Goal: Task Accomplishment & Management: Use online tool/utility

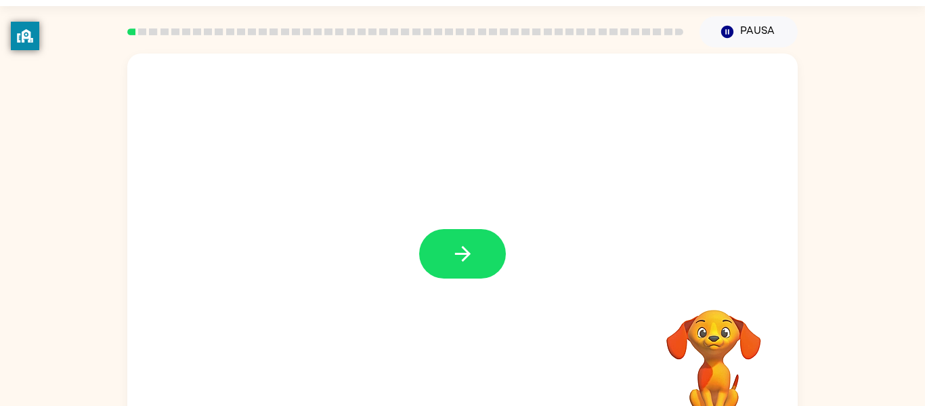
scroll to position [31, 0]
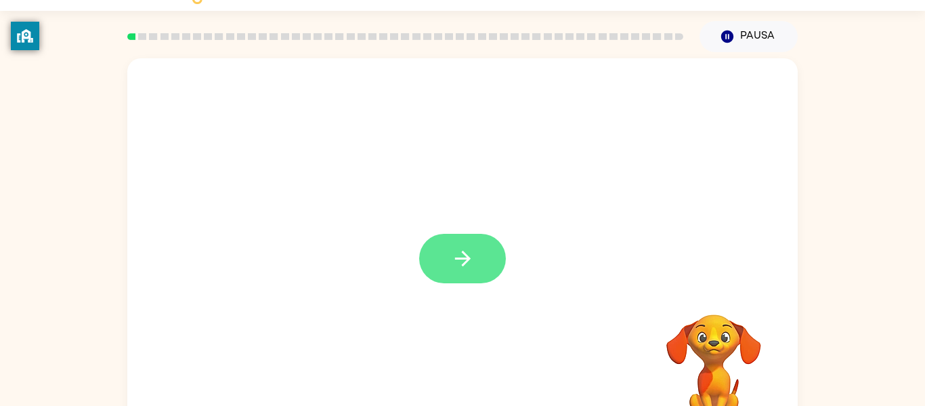
click at [464, 259] on icon "button" at bounding box center [462, 258] width 16 height 16
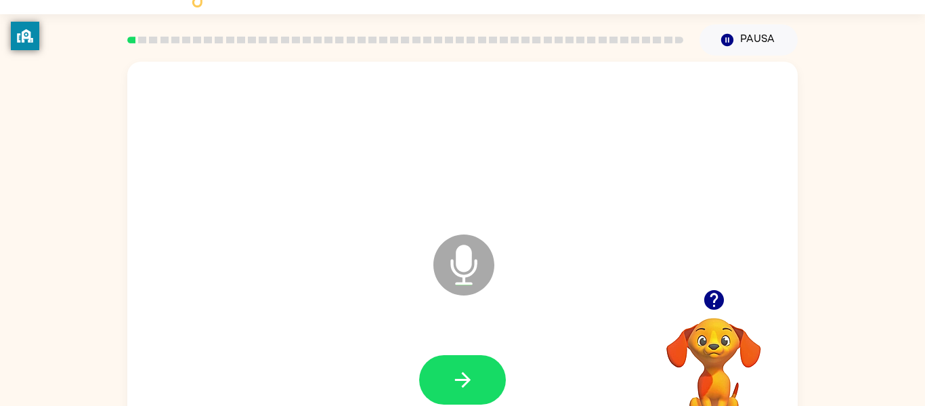
scroll to position [70, 0]
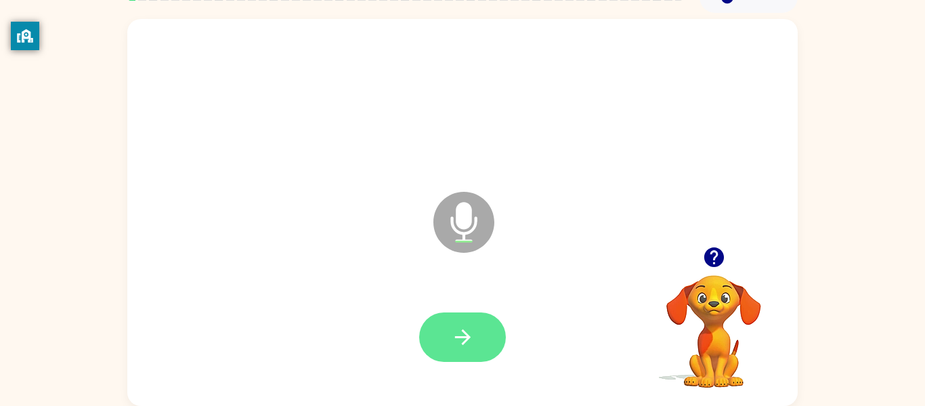
click at [485, 336] on button "button" at bounding box center [462, 336] width 87 height 49
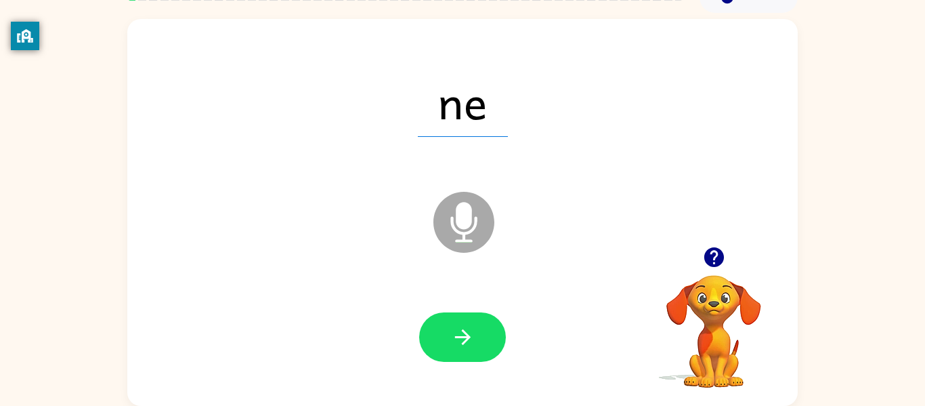
click at [108, 136] on div "ne Micrófono El micrófono está aquí para cuando sea tu turno de hablar Tu naveg…" at bounding box center [462, 209] width 925 height 393
click at [455, 336] on icon "button" at bounding box center [462, 337] width 16 height 16
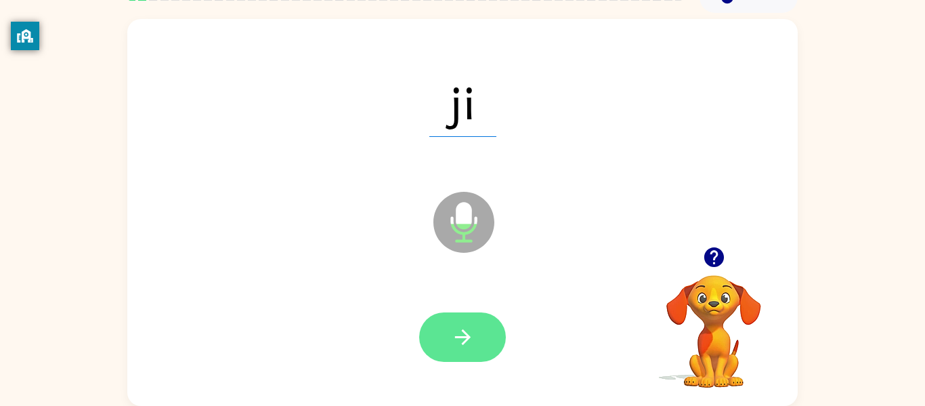
click at [456, 341] on icon "button" at bounding box center [463, 337] width 24 height 24
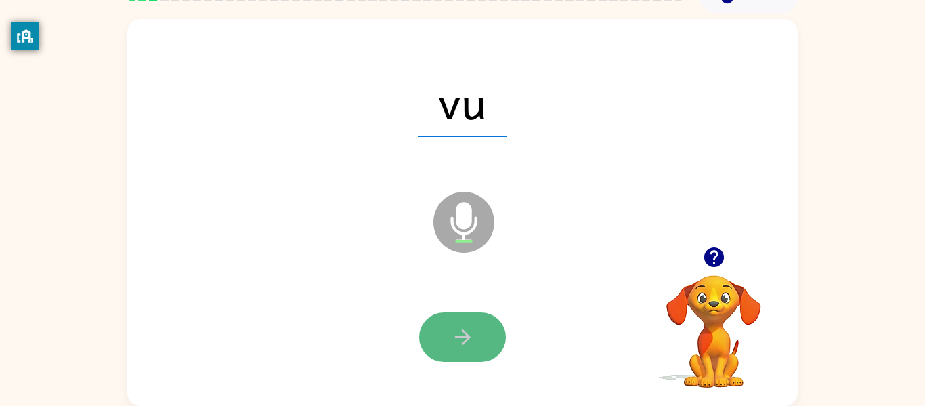
click at [456, 341] on icon "button" at bounding box center [463, 337] width 24 height 24
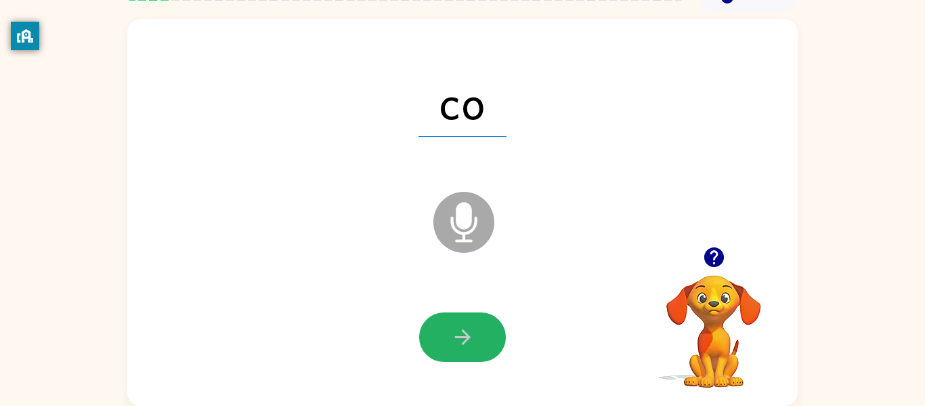
click at [456, 341] on icon "button" at bounding box center [463, 337] width 24 height 24
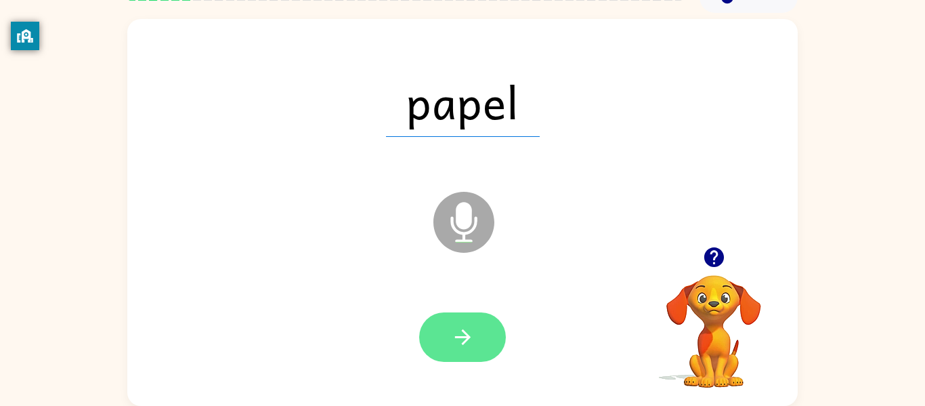
click at [456, 337] on icon "button" at bounding box center [462, 337] width 16 height 16
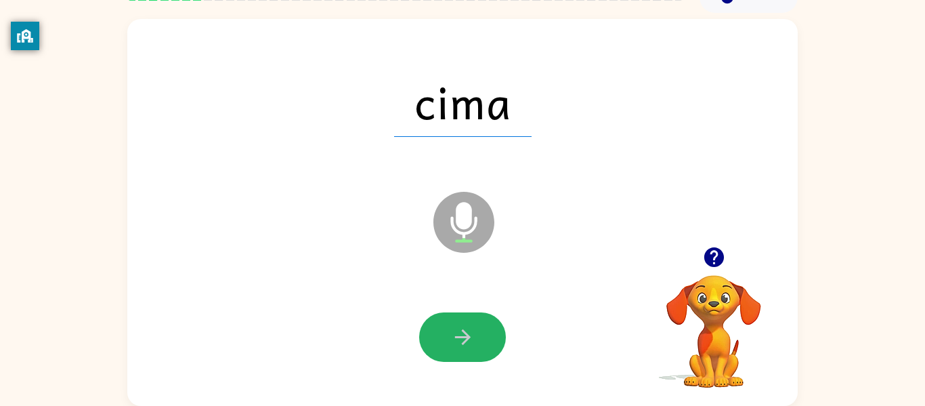
click at [456, 337] on icon "button" at bounding box center [462, 337] width 16 height 16
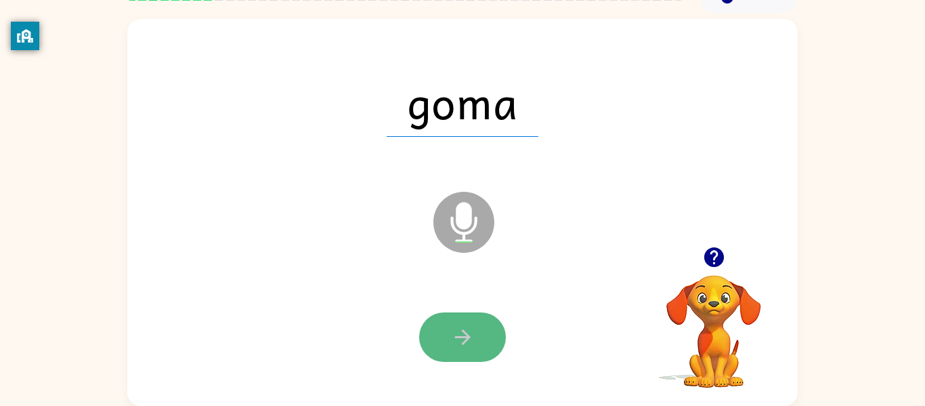
click at [455, 335] on icon "button" at bounding box center [463, 337] width 24 height 24
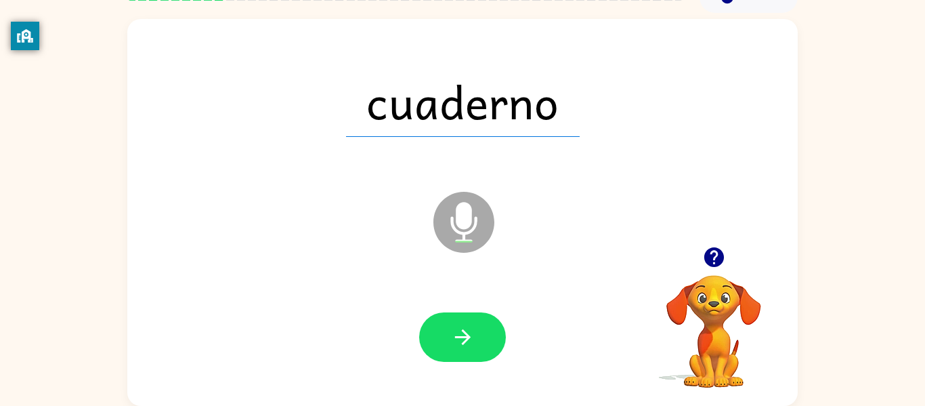
click at [455, 335] on icon "button" at bounding box center [463, 337] width 24 height 24
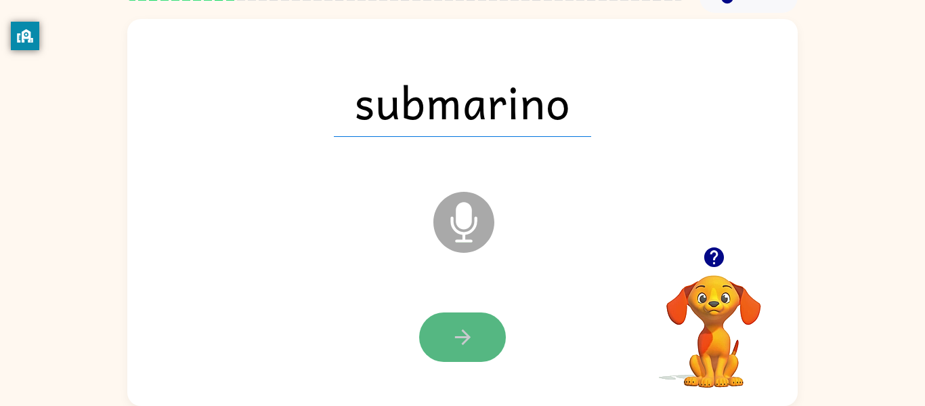
click at [452, 334] on icon "button" at bounding box center [463, 337] width 24 height 24
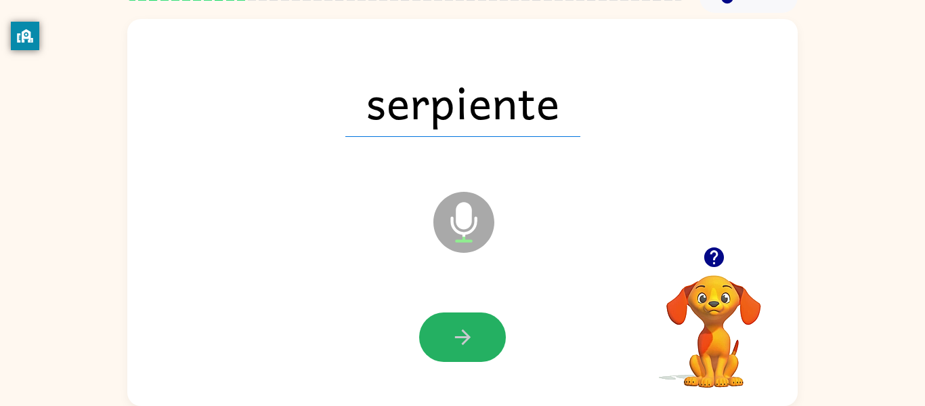
click at [452, 334] on icon "button" at bounding box center [463, 337] width 24 height 24
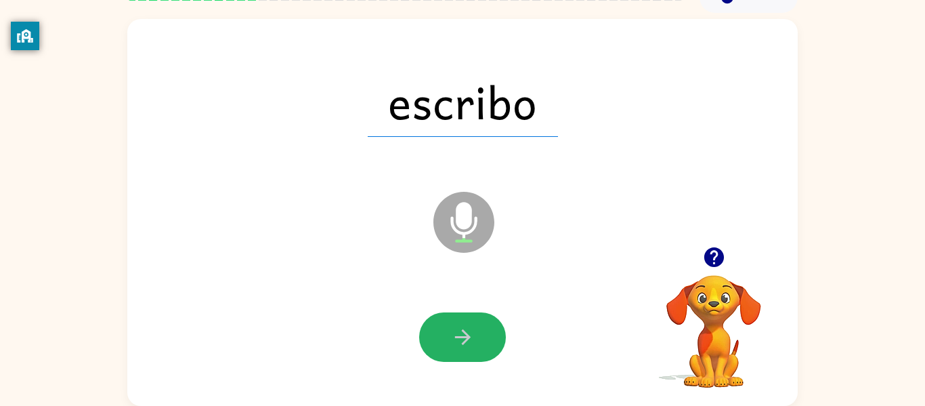
click at [452, 334] on icon "button" at bounding box center [463, 337] width 24 height 24
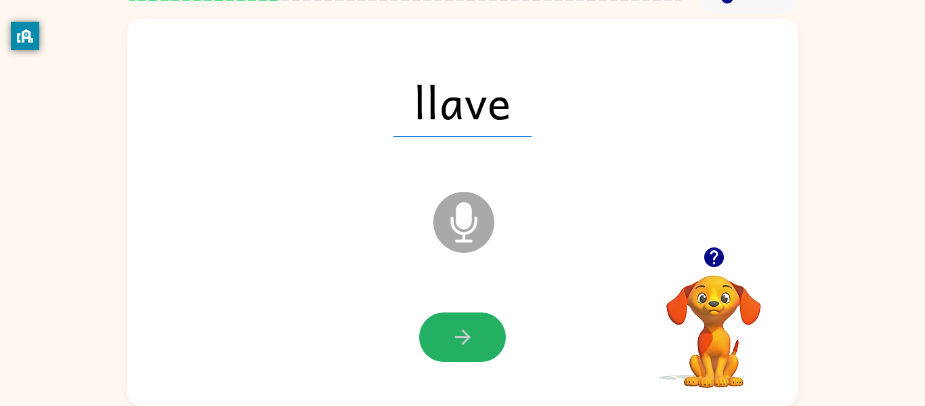
click at [452, 334] on icon "button" at bounding box center [463, 337] width 24 height 24
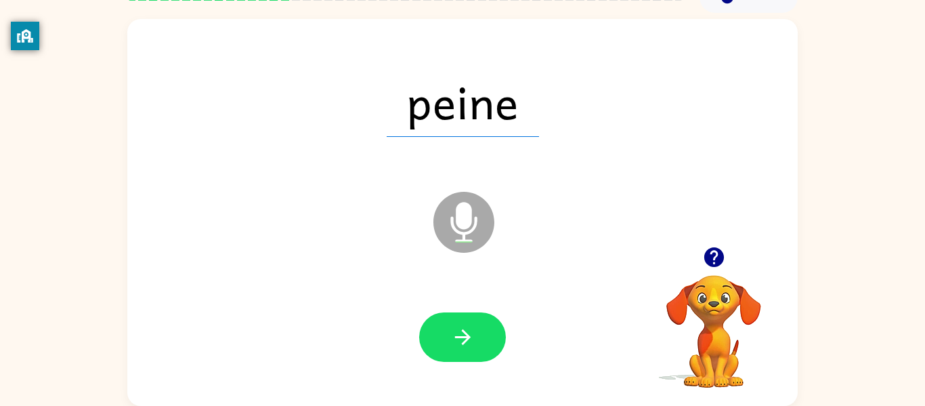
click at [452, 334] on icon "button" at bounding box center [463, 337] width 24 height 24
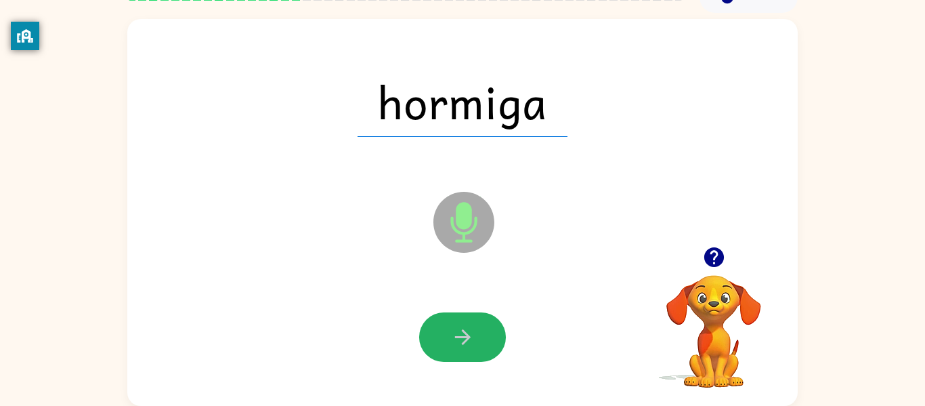
click at [452, 334] on icon "button" at bounding box center [463, 337] width 24 height 24
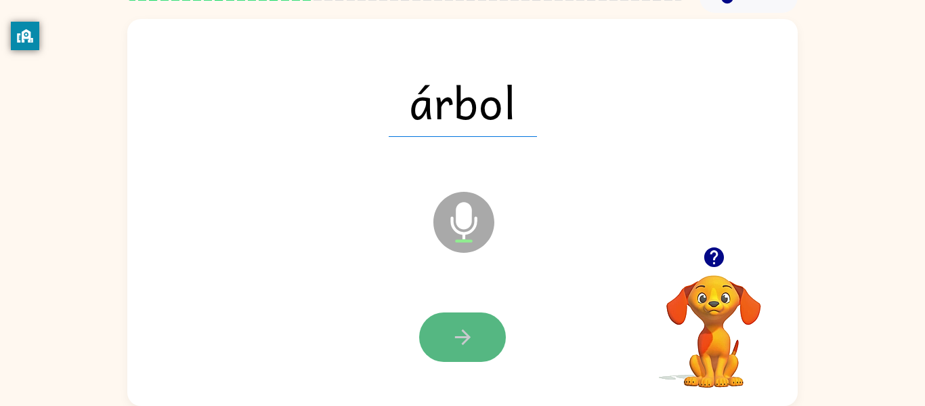
click at [451, 334] on icon "button" at bounding box center [463, 337] width 24 height 24
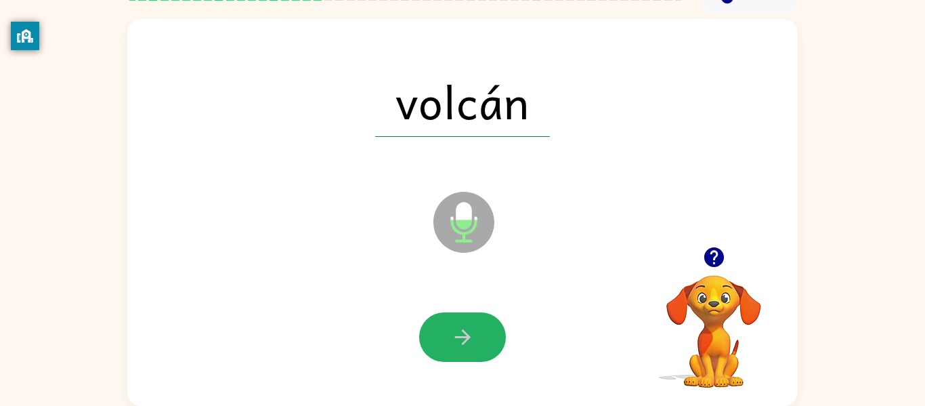
click at [451, 334] on icon "button" at bounding box center [463, 337] width 24 height 24
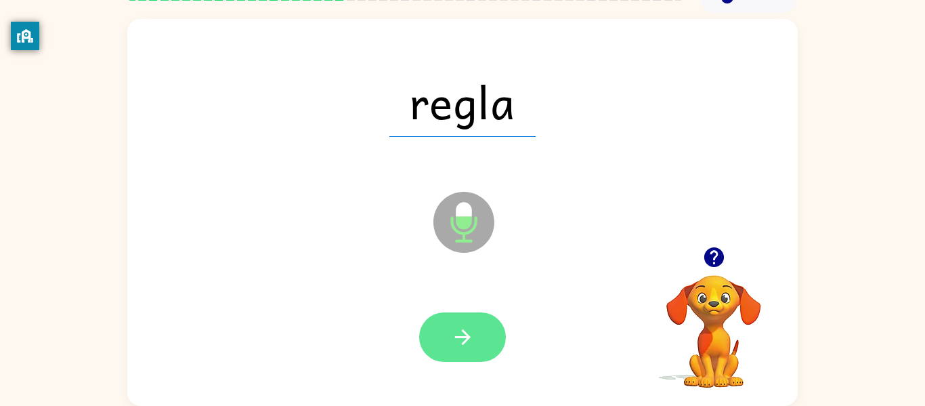
click at [452, 337] on icon "button" at bounding box center [463, 337] width 24 height 24
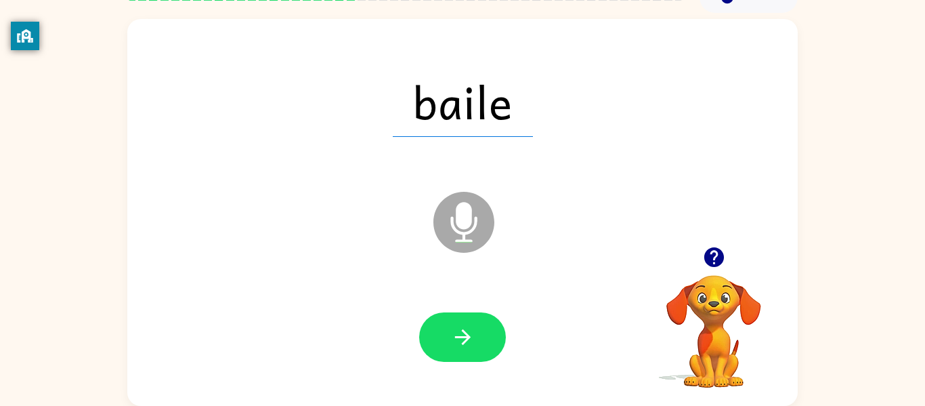
click at [452, 337] on icon "button" at bounding box center [463, 337] width 24 height 24
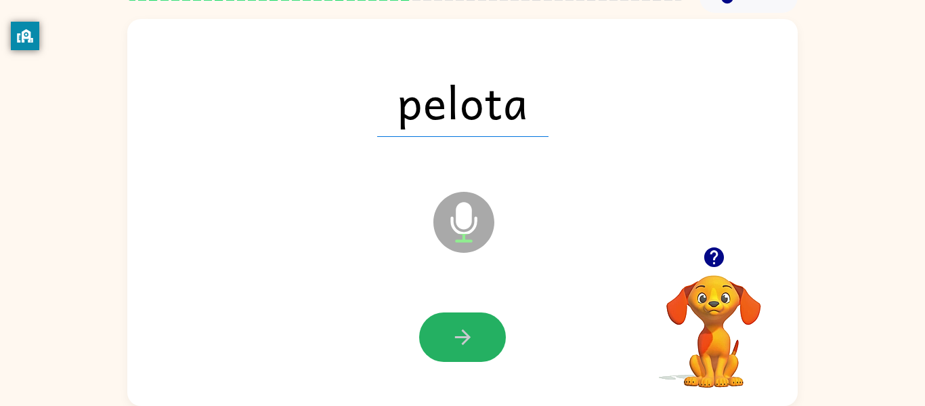
click at [452, 337] on icon "button" at bounding box center [463, 337] width 24 height 24
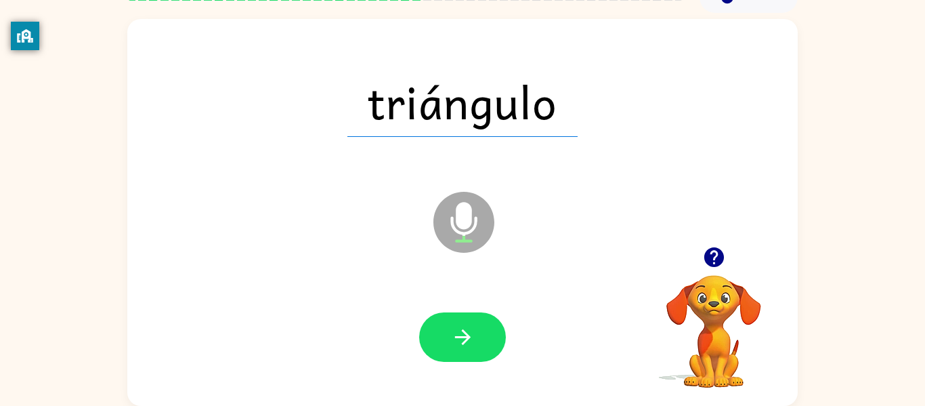
click at [452, 337] on icon "button" at bounding box center [463, 337] width 24 height 24
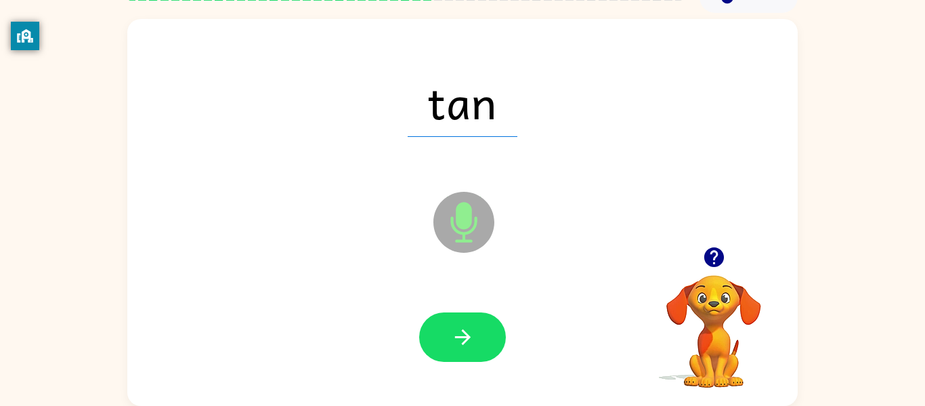
click at [452, 337] on icon "button" at bounding box center [463, 337] width 24 height 24
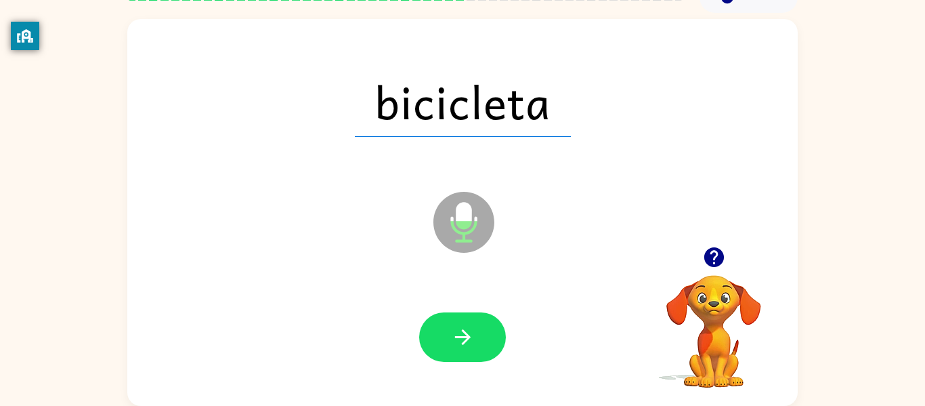
click at [452, 337] on icon "button" at bounding box center [463, 337] width 24 height 24
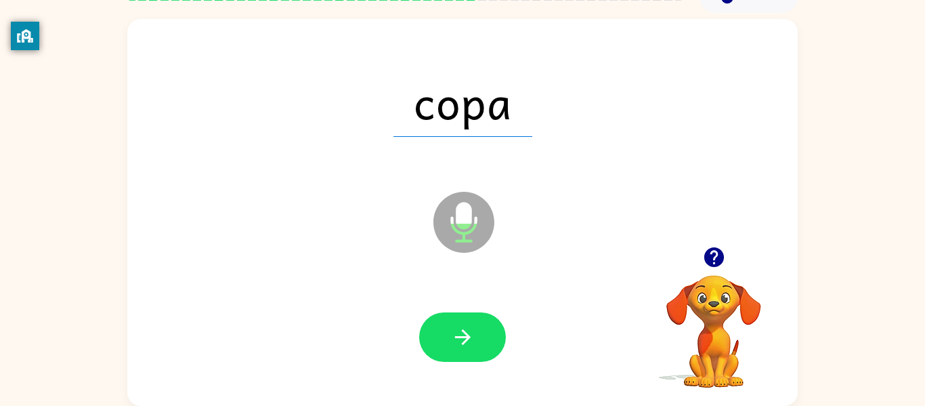
click at [452, 337] on icon "button" at bounding box center [463, 337] width 24 height 24
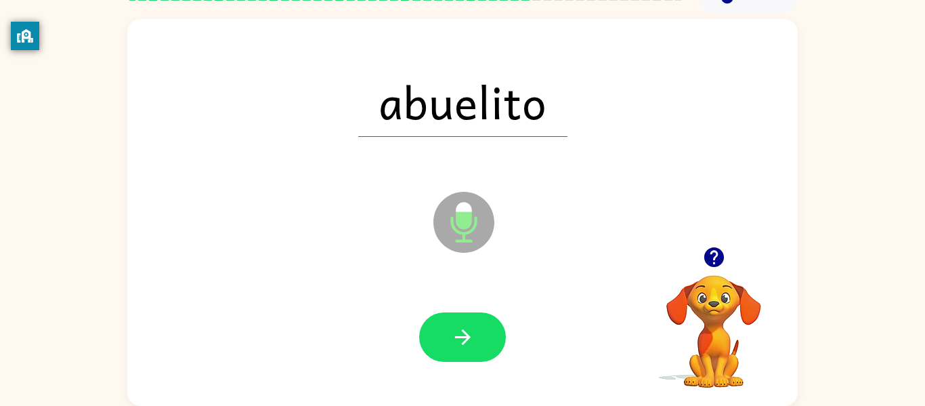
click at [452, 337] on icon "button" at bounding box center [463, 337] width 24 height 24
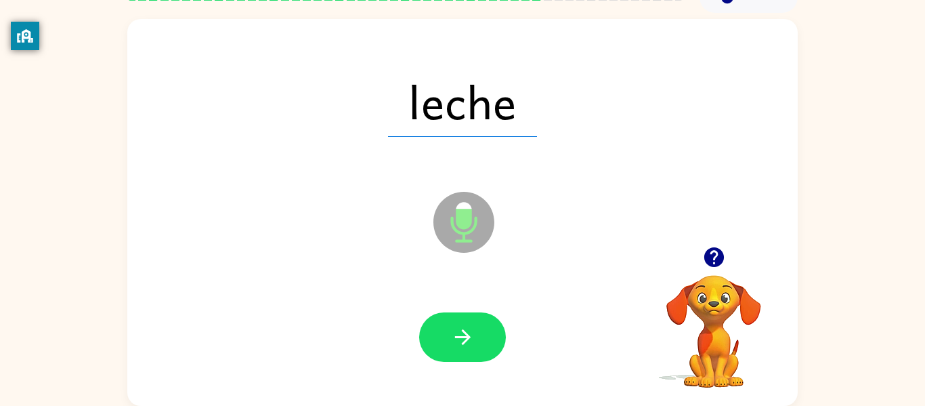
click at [452, 337] on icon "button" at bounding box center [463, 337] width 24 height 24
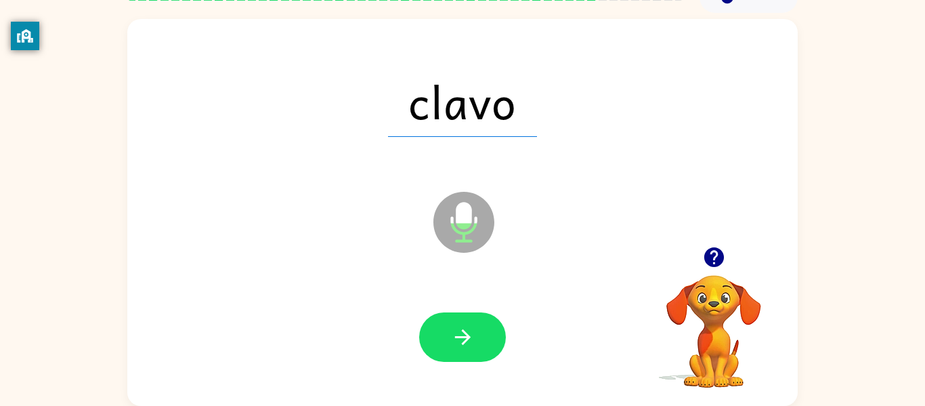
click at [452, 337] on icon "button" at bounding box center [463, 337] width 24 height 24
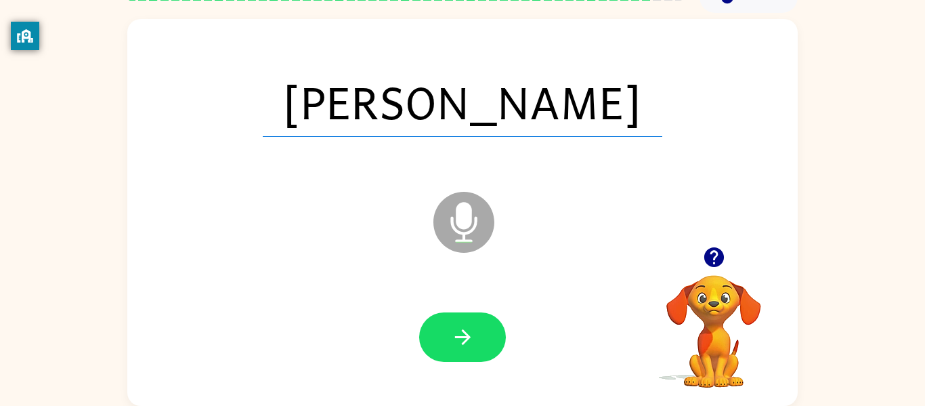
click at [452, 337] on icon "button" at bounding box center [463, 337] width 24 height 24
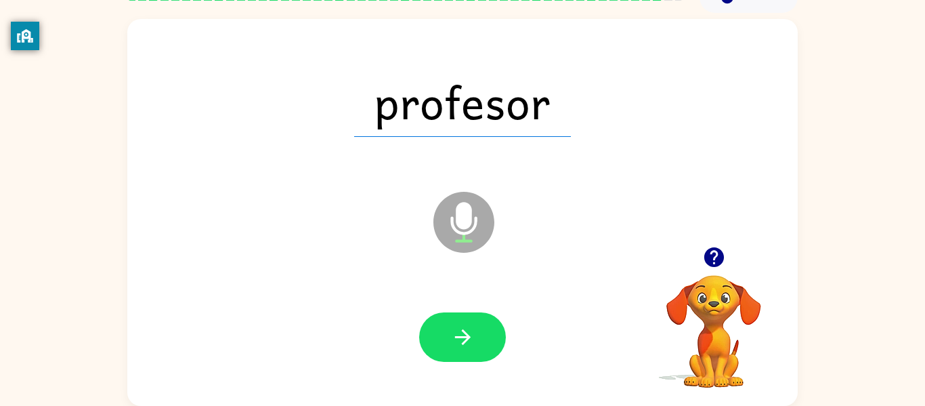
click at [452, 337] on icon "button" at bounding box center [463, 337] width 24 height 24
click at [452, 337] on div at bounding box center [462, 336] width 87 height 49
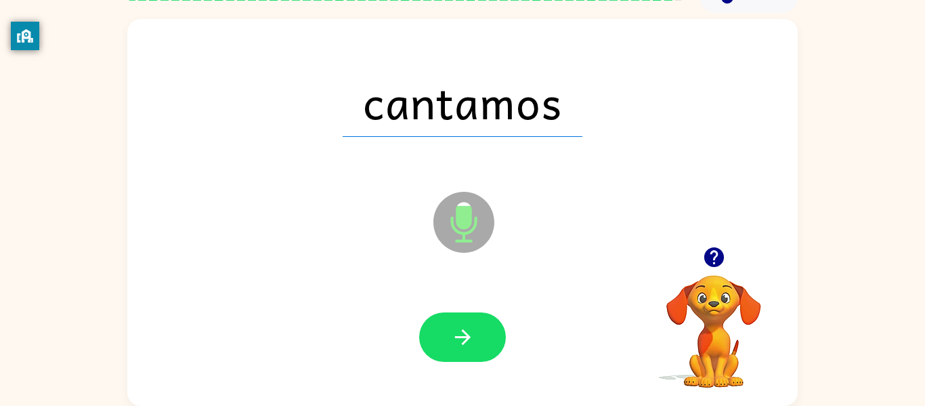
click at [452, 337] on icon "button" at bounding box center [463, 337] width 24 height 24
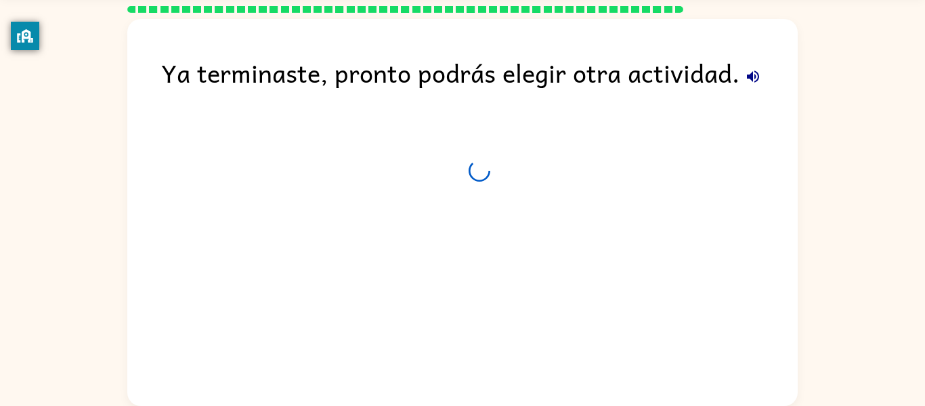
scroll to position [46, 0]
